Goal: Information Seeking & Learning: Check status

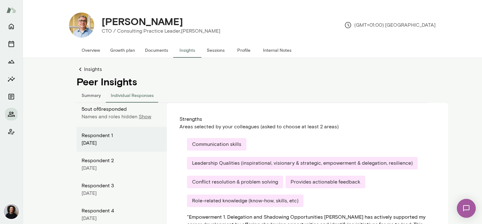
click at [90, 94] on button "Summary" at bounding box center [90, 94] width 29 height 15
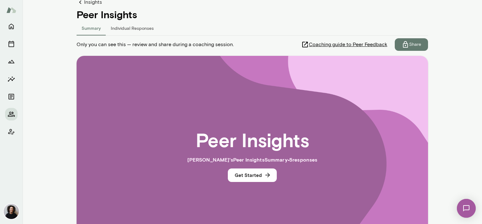
scroll to position [4, 0]
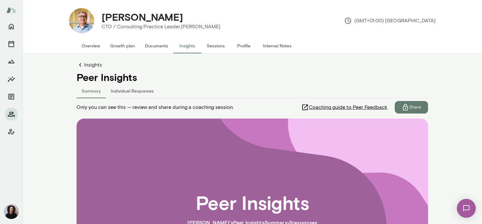
click at [145, 92] on button "Individual Responses" at bounding box center [132, 90] width 53 height 15
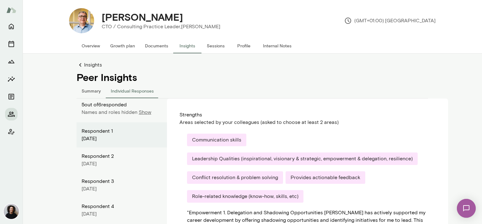
click at [143, 111] on p "Show" at bounding box center [145, 112] width 13 height 8
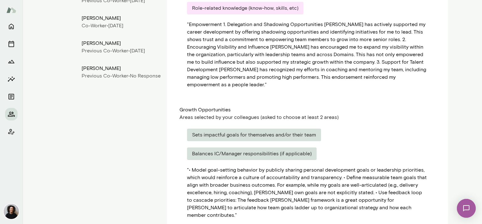
scroll to position [36, 0]
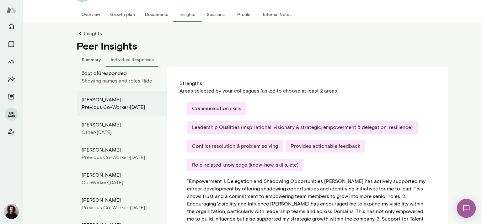
click at [87, 60] on button "Summary" at bounding box center [90, 59] width 29 height 15
